Goal: Find specific page/section: Find specific page/section

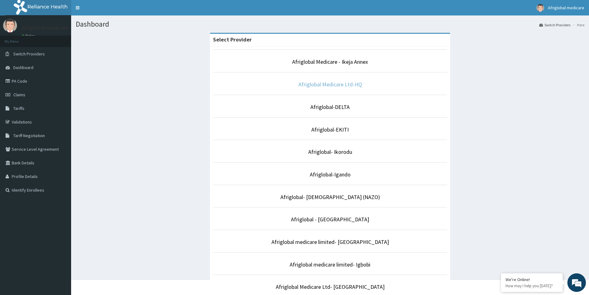
drag, startPoint x: 327, startPoint y: 83, endPoint x: 325, endPoint y: 89, distance: 6.7
click at [327, 83] on link "Afriglobal Medicare Ltd-HQ" at bounding box center [330, 84] width 64 height 7
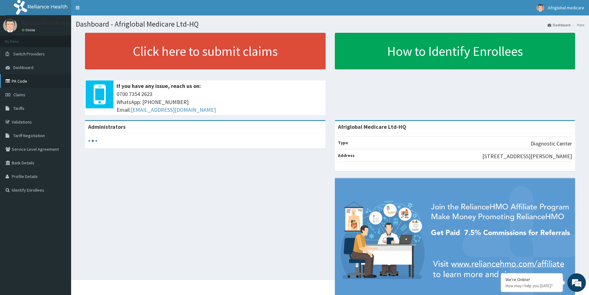
click at [27, 80] on link "PA Code" at bounding box center [35, 81] width 71 height 14
